Goal: Check status: Check status

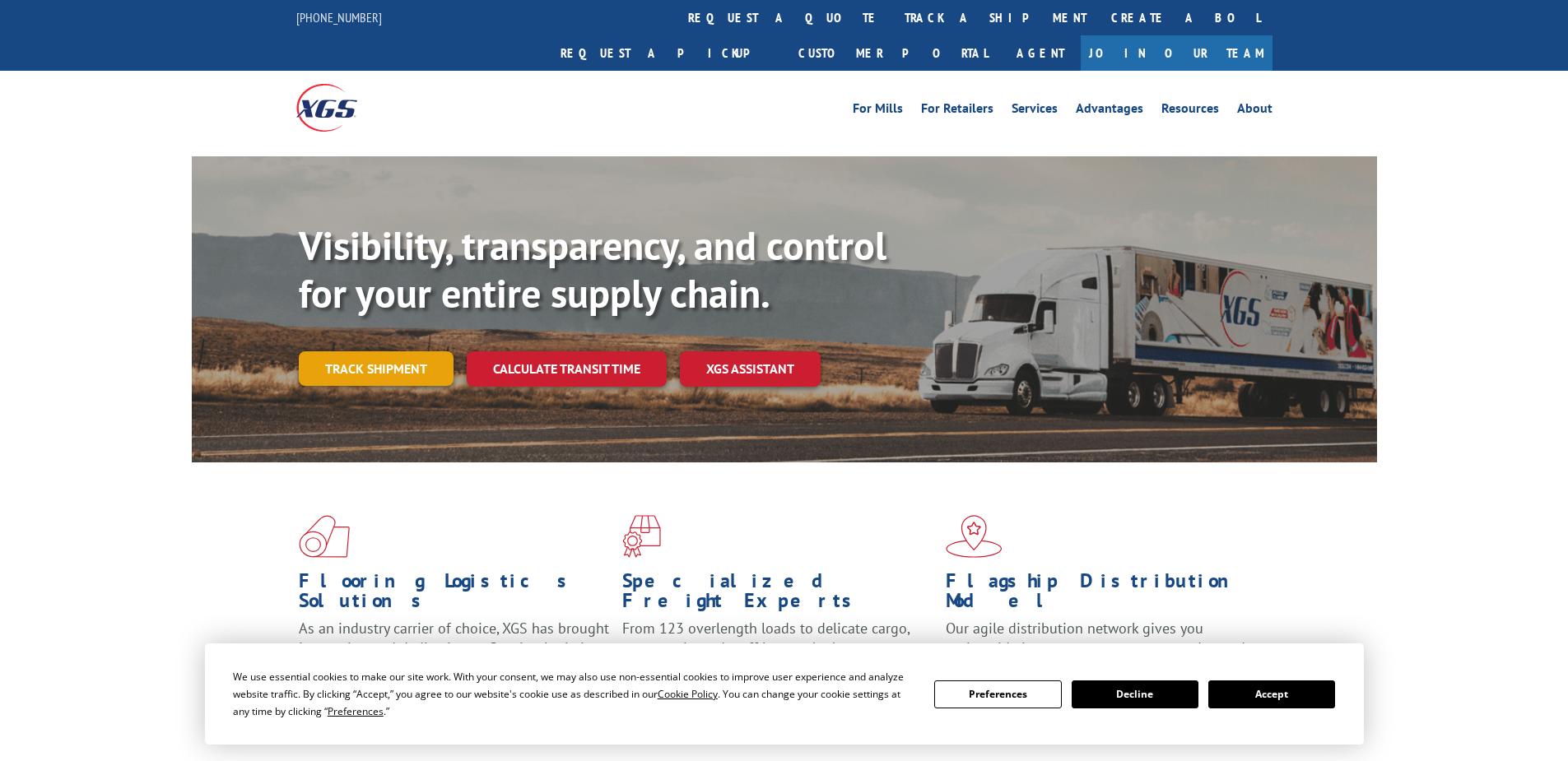
click at [373, 352] on link "Track shipment" at bounding box center [375, 369] width 155 height 34
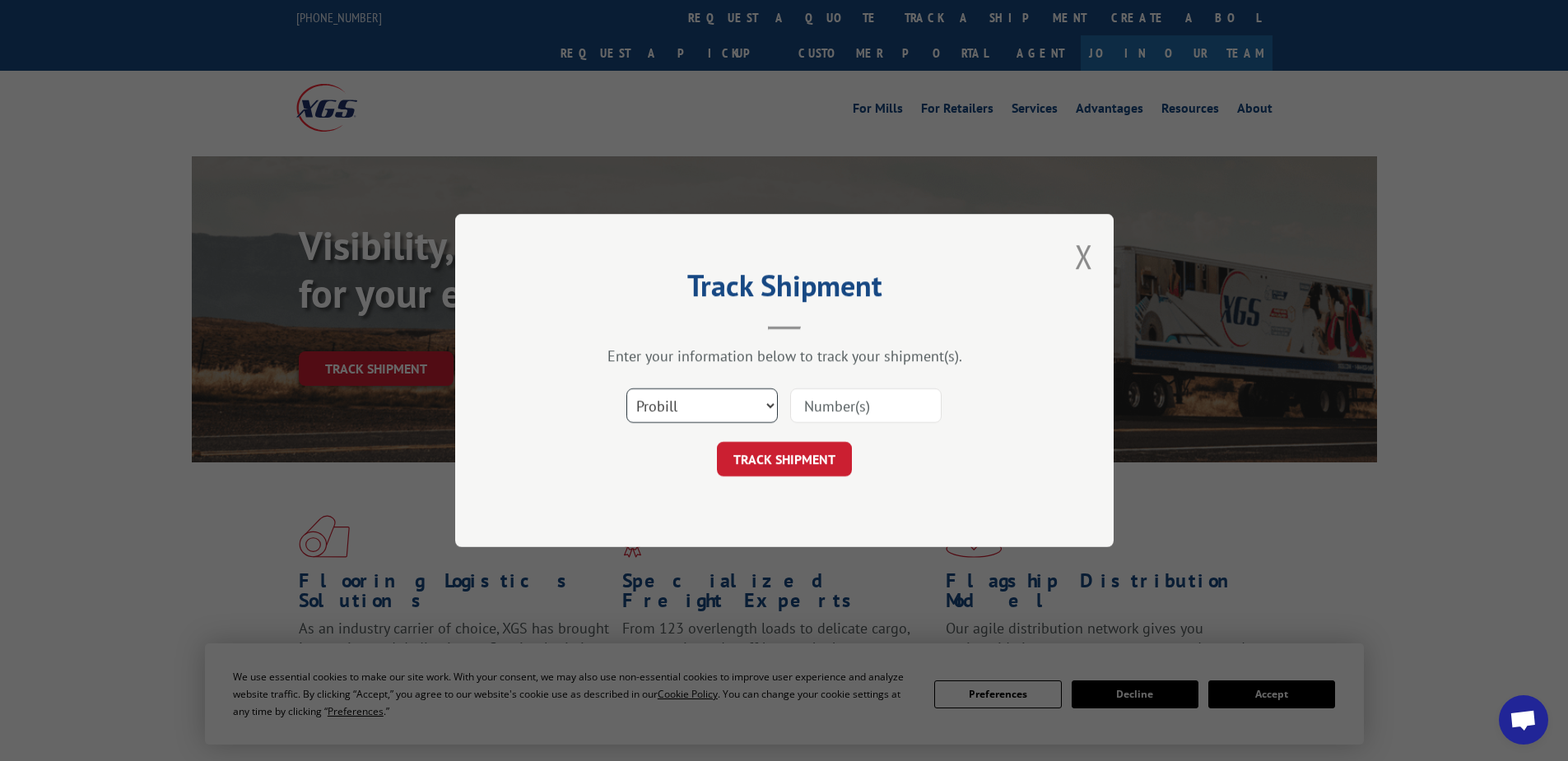
drag, startPoint x: 723, startPoint y: 403, endPoint x: 714, endPoint y: 425, distance: 23.8
click at [723, 403] on select "Select category... Probill BOL PO" at bounding box center [701, 406] width 151 height 34
select select "po"
click at [626, 389] on select "Select category... Probill BOL PO" at bounding box center [701, 406] width 151 height 34
click at [813, 405] on input at bounding box center [866, 406] width 151 height 34
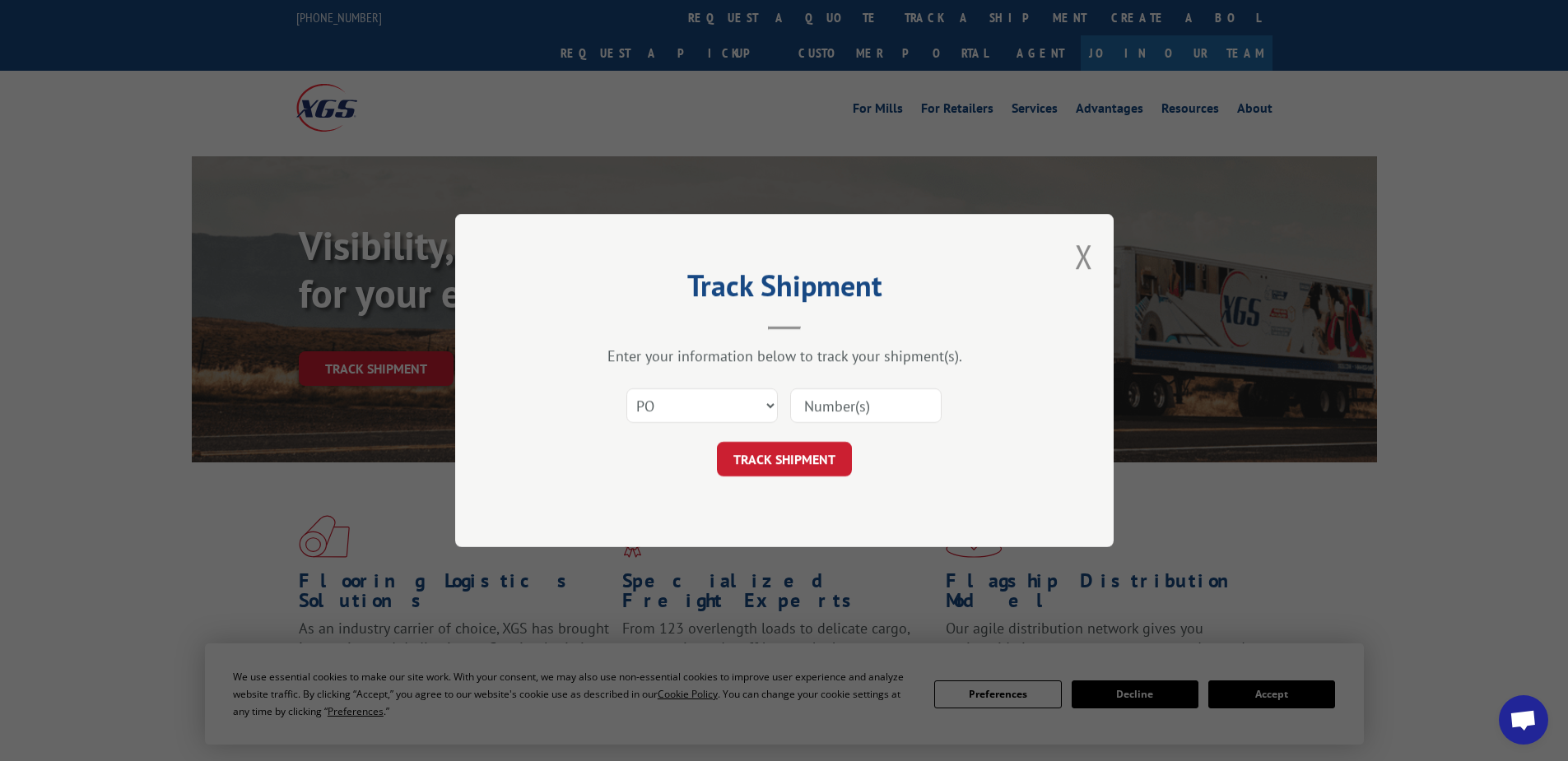
paste input "05535218"
type input "05535218"
click at [787, 454] on button "TRACK SHIPMENT" at bounding box center [785, 459] width 135 height 34
